Goal: Information Seeking & Learning: Learn about a topic

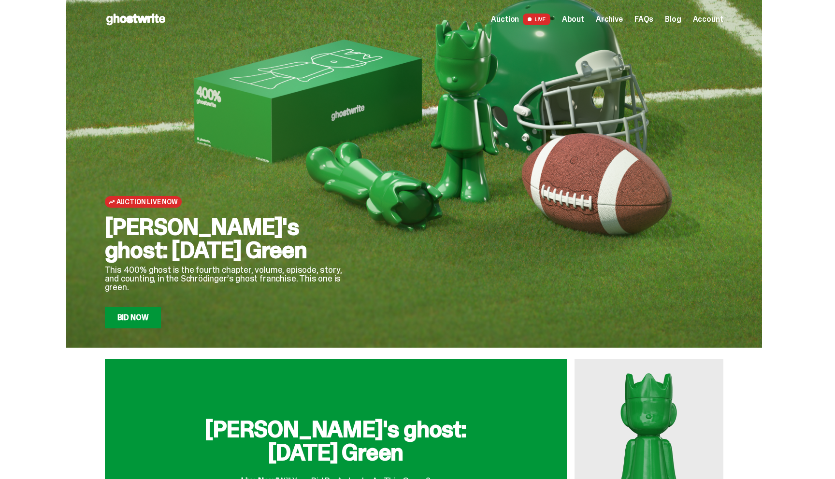
click at [138, 326] on link "Bid Now" at bounding box center [133, 317] width 57 height 21
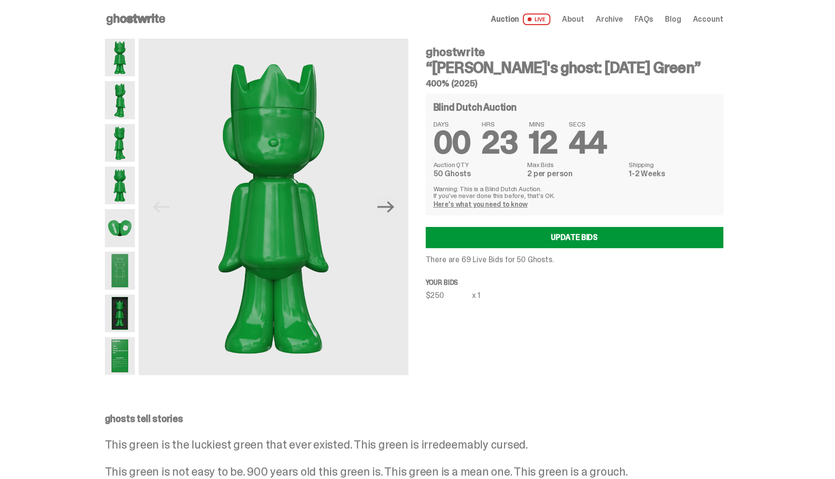
click at [607, 16] on span "Archive" at bounding box center [609, 19] width 27 height 8
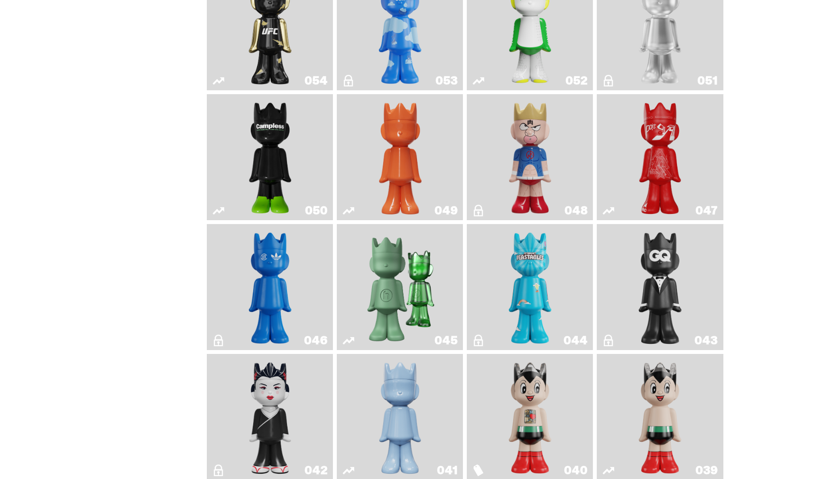
scroll to position [270, 0]
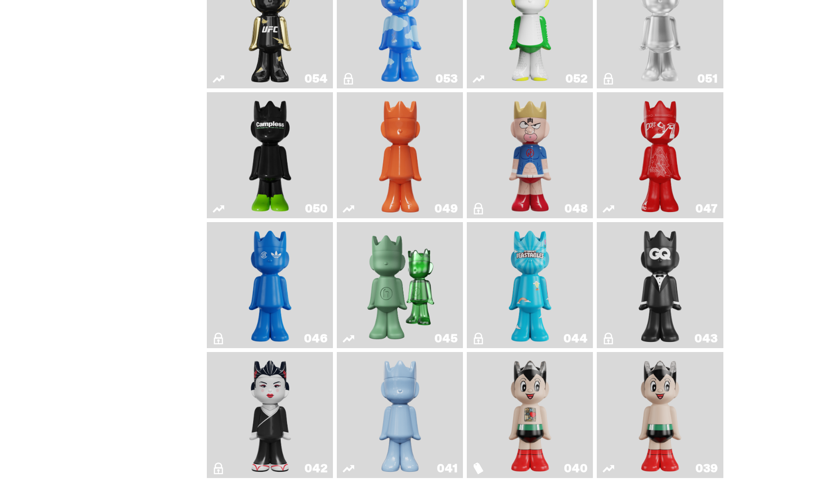
click at [372, 148] on link "049" at bounding box center [400, 155] width 115 height 118
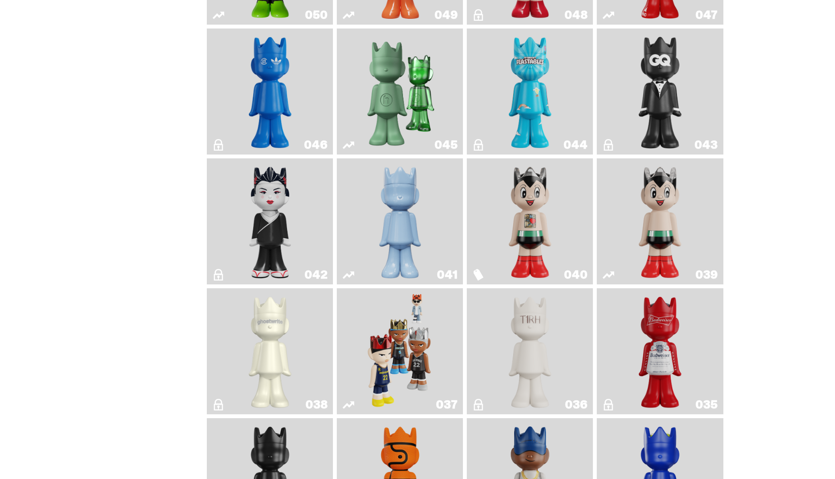
scroll to position [466, 0]
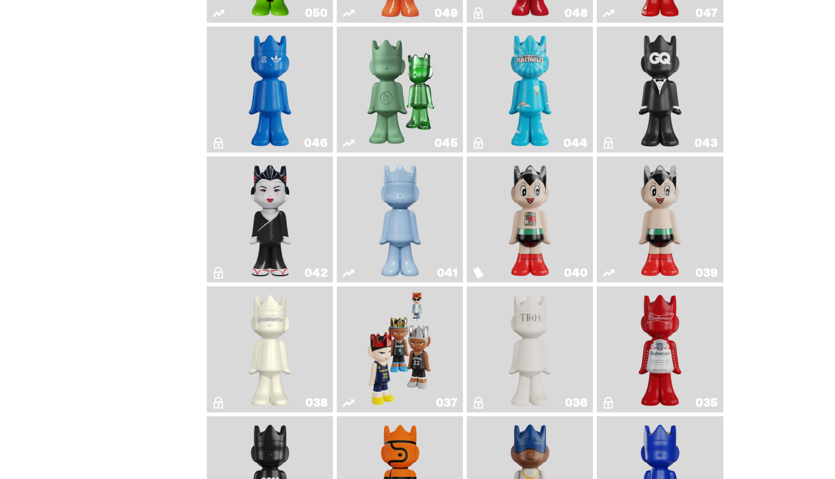
click at [371, 263] on link "041" at bounding box center [400, 219] width 115 height 118
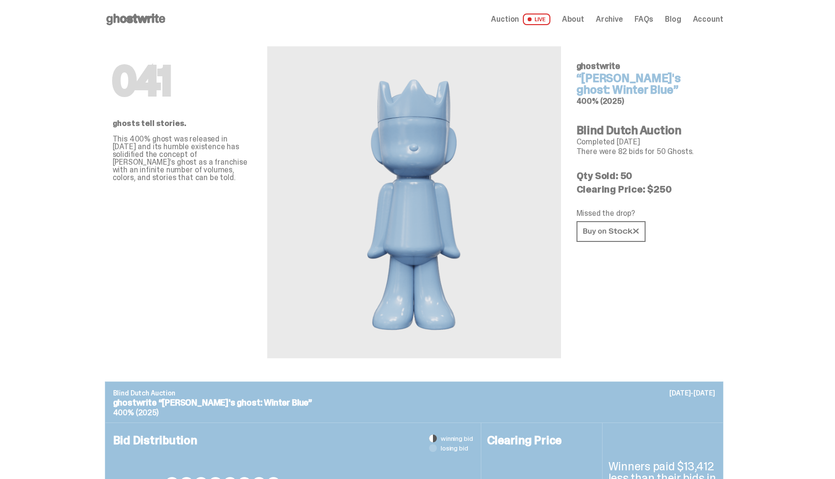
click at [617, 21] on span "Archive" at bounding box center [609, 19] width 27 height 8
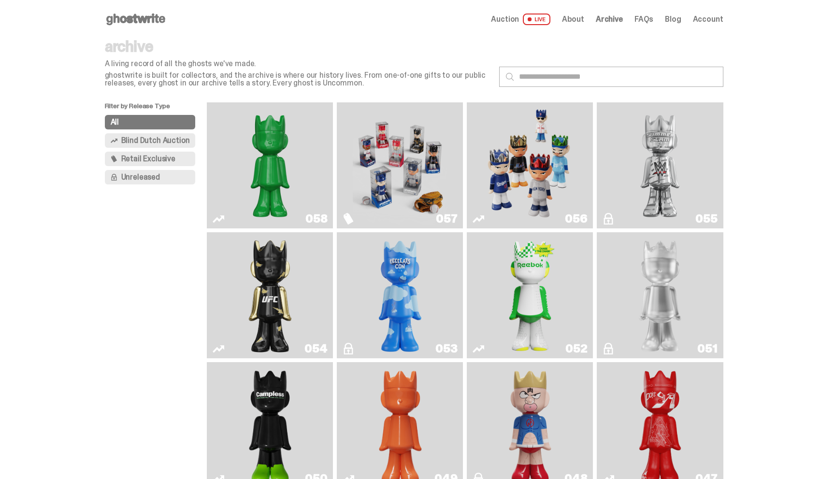
click at [414, 182] on img "Game Face (2025)" at bounding box center [400, 165] width 95 height 118
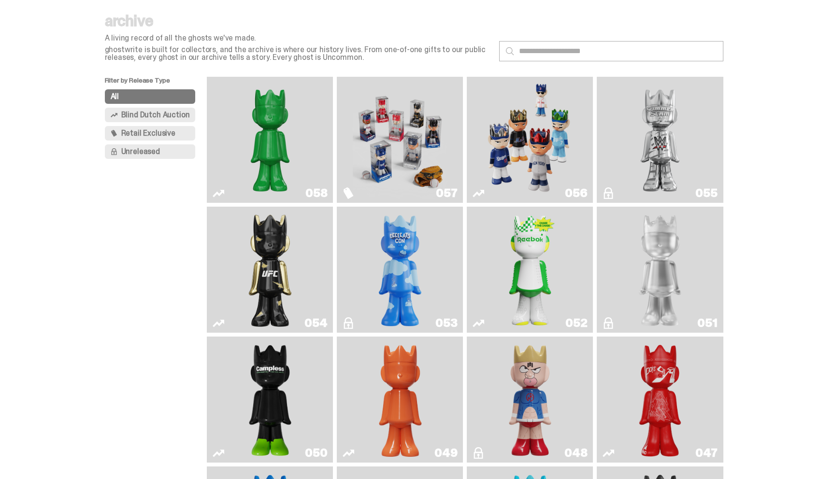
scroll to position [20, 0]
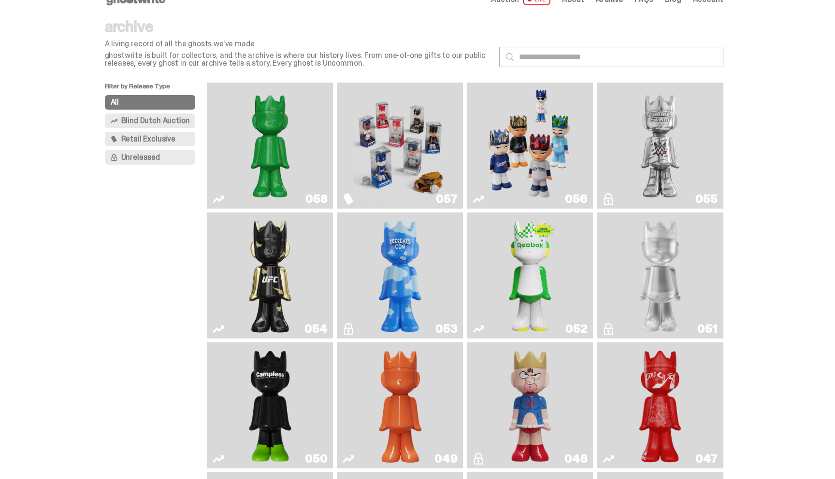
click at [521, 148] on img "Game Face (2025)" at bounding box center [530, 146] width 95 height 118
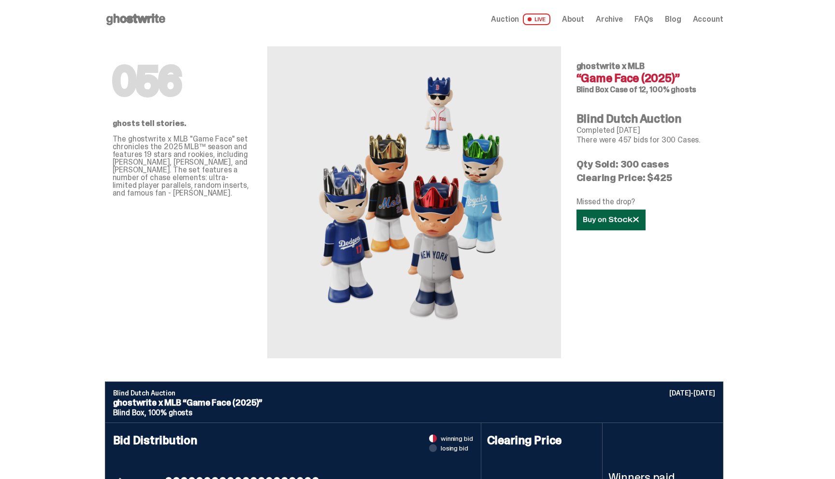
click at [634, 219] on use at bounding box center [610, 220] width 55 height 7
